Goal: Navigation & Orientation: Find specific page/section

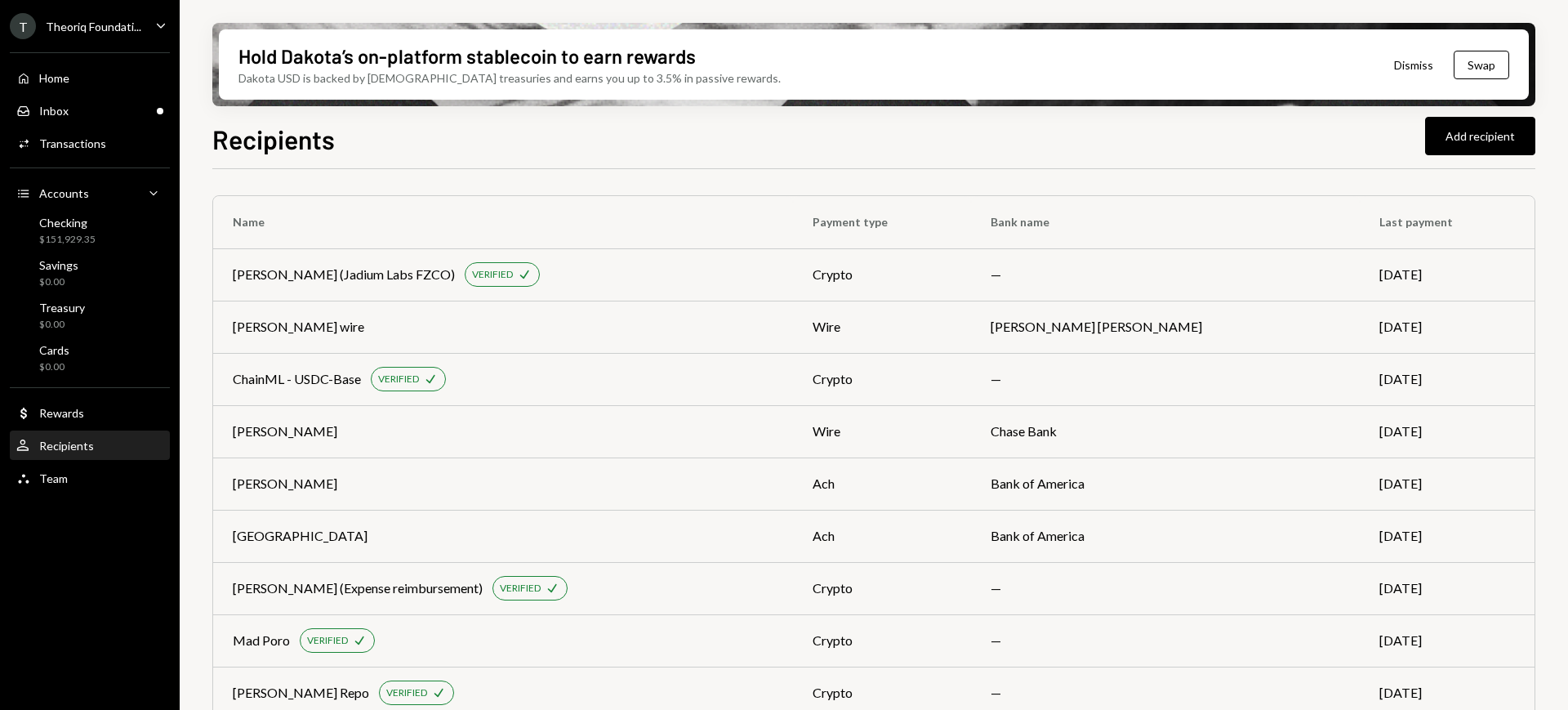
click at [151, 23] on div "T Theoriq Foundati... Caret Down" at bounding box center [90, 26] width 180 height 26
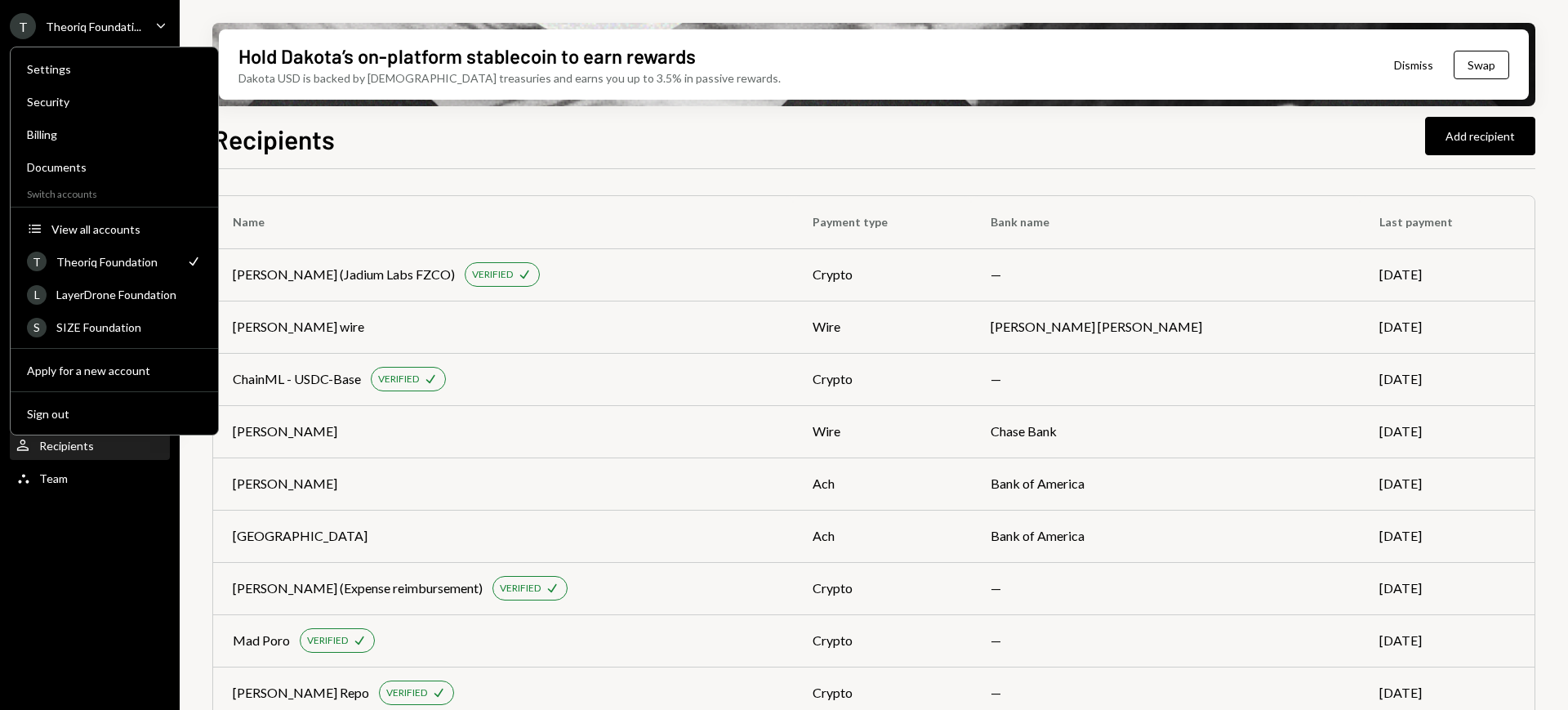
click at [151, 23] on div "T Theoriq Foundati... Caret Down" at bounding box center [90, 26] width 180 height 26
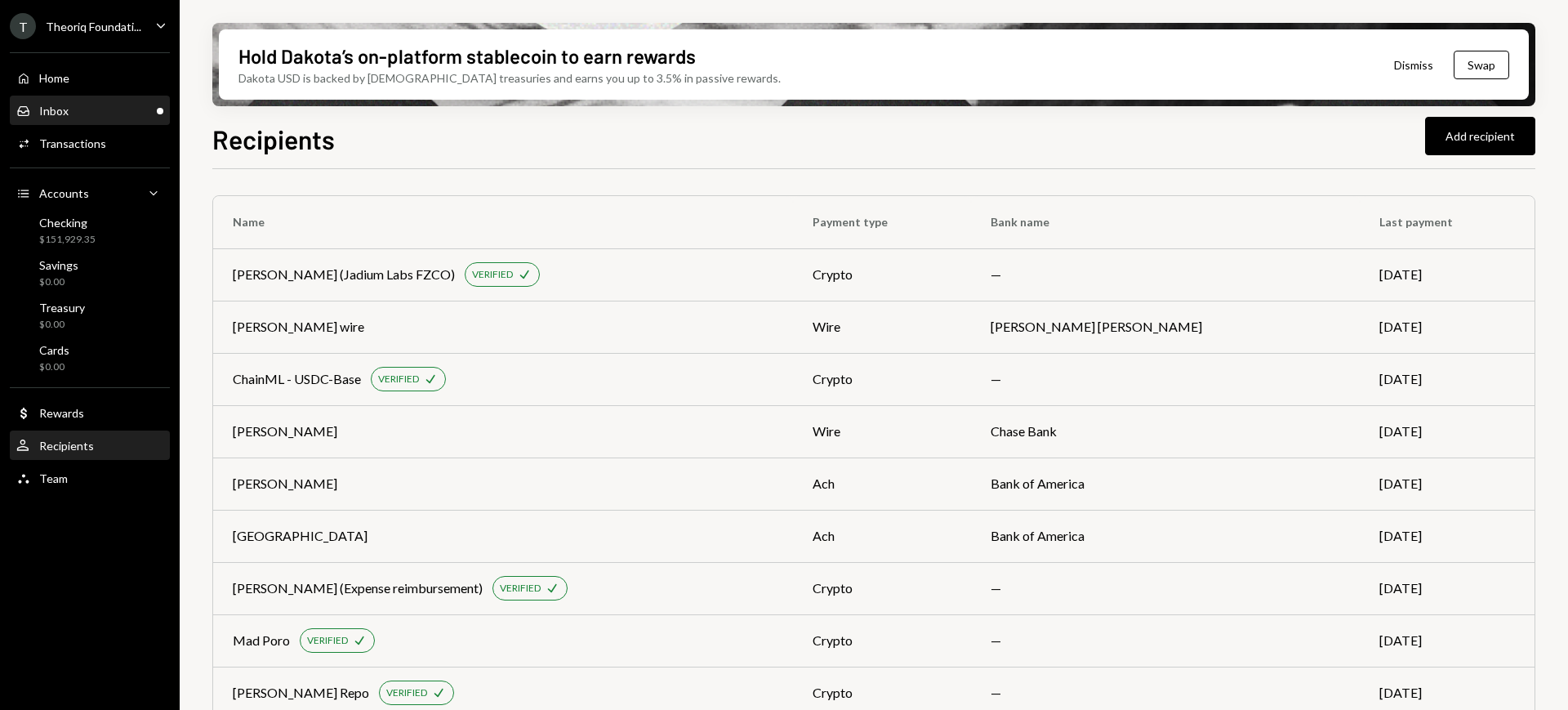
click at [99, 107] on div "Inbox Inbox" at bounding box center [89, 111] width 147 height 14
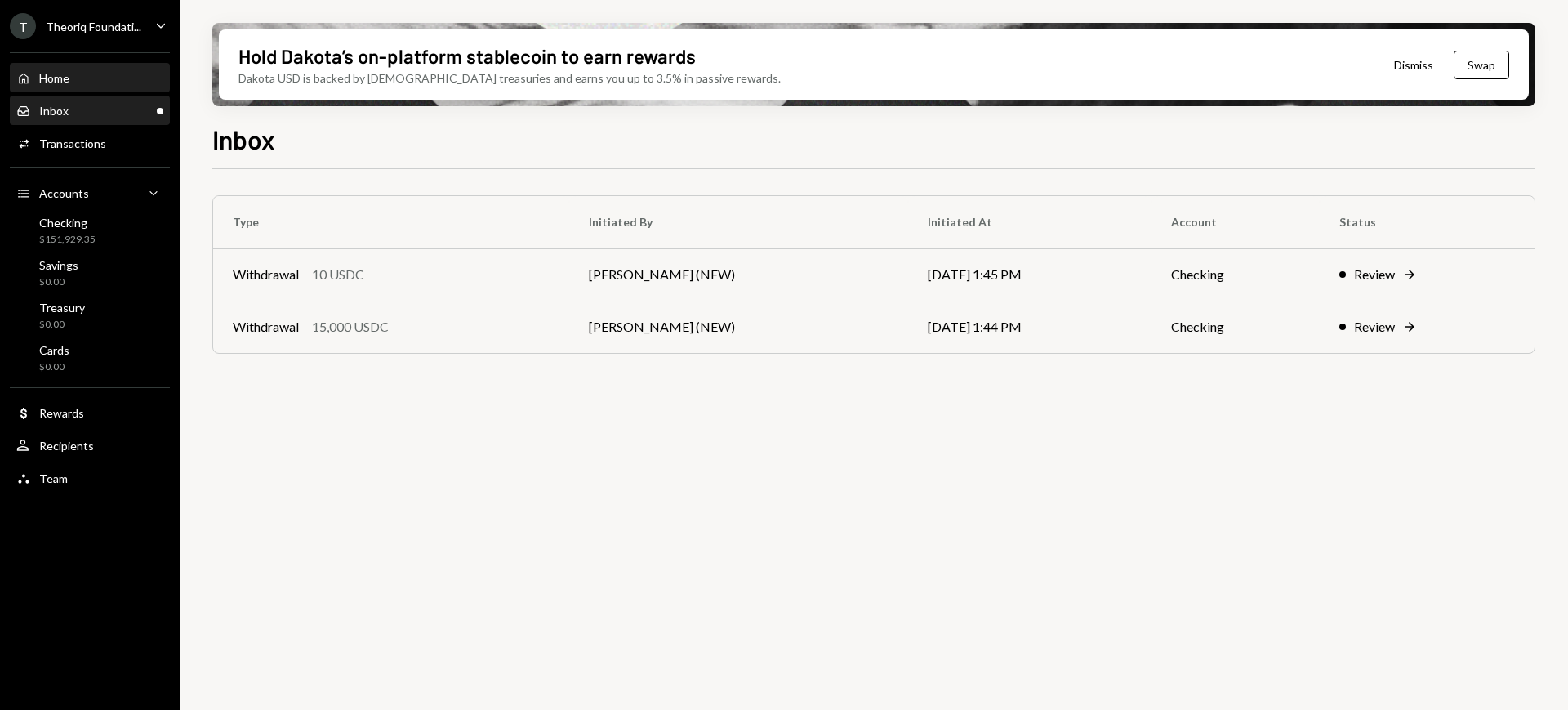
click at [94, 80] on div "Home Home" at bounding box center [89, 78] width 147 height 14
